Goal: Communication & Community: Connect with others

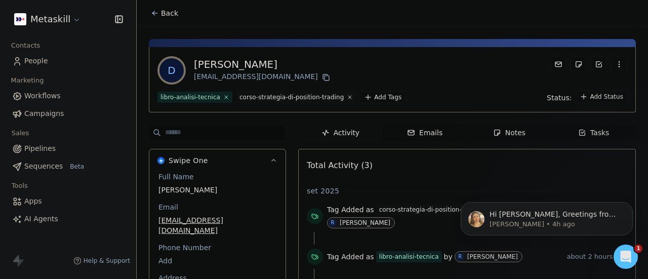
click at [45, 60] on span "People" at bounding box center [36, 61] width 24 height 11
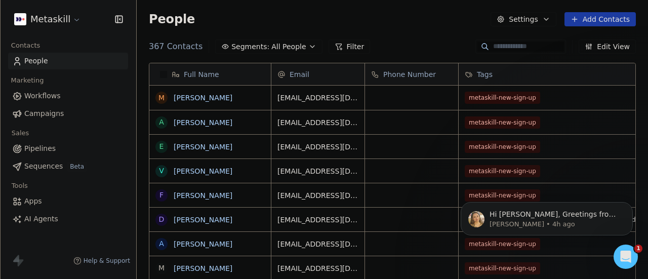
scroll to position [238, 503]
click at [622, 256] on icon "Open Intercom Messenger" at bounding box center [624, 255] width 17 height 17
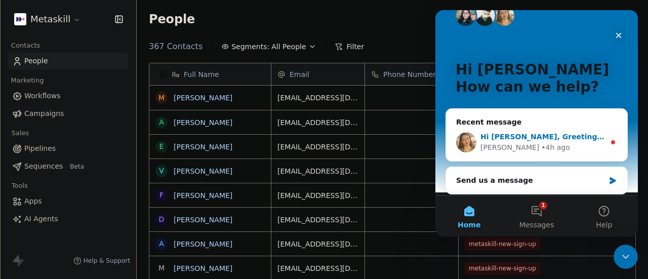
scroll to position [24, 0]
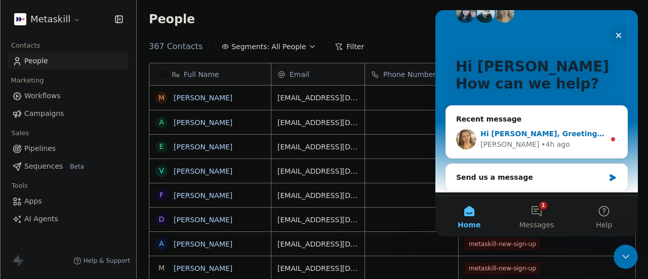
click at [557, 139] on div "[PERSON_NAME] • 4h ago" at bounding box center [542, 144] width 125 height 11
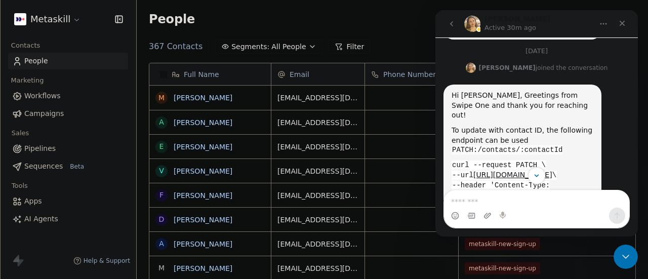
scroll to position [314, 0]
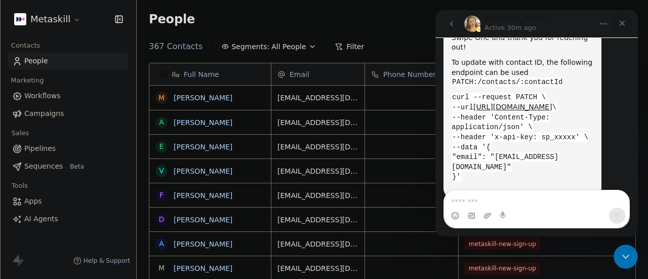
click at [624, 25] on icon "Close" at bounding box center [622, 23] width 8 height 8
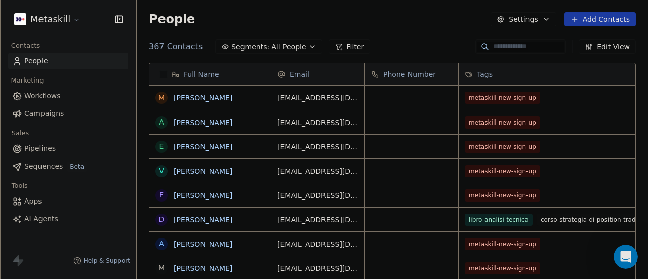
click at [521, 49] on input at bounding box center [528, 47] width 71 height 10
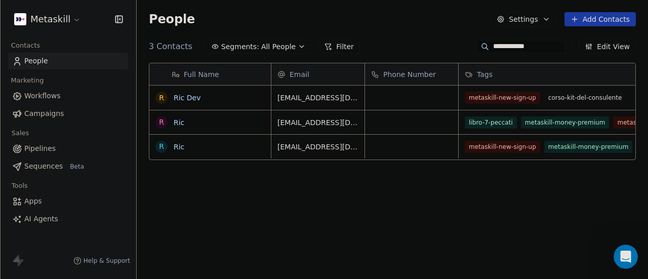
scroll to position [238, 503]
type input "**********"
click at [190, 96] on link "Ric Dev" at bounding box center [187, 98] width 27 height 8
